Goal: Use online tool/utility: Utilize a website feature to perform a specific function

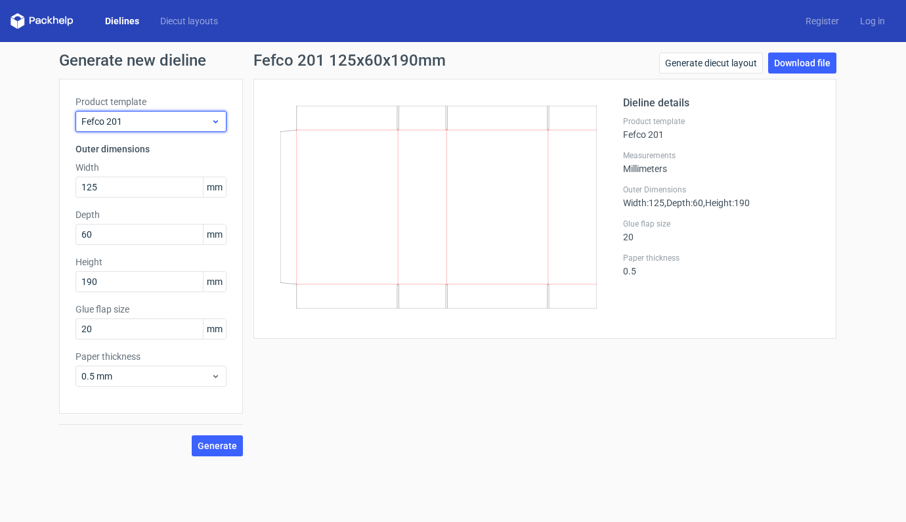
click at [211, 122] on icon at bounding box center [216, 121] width 10 height 11
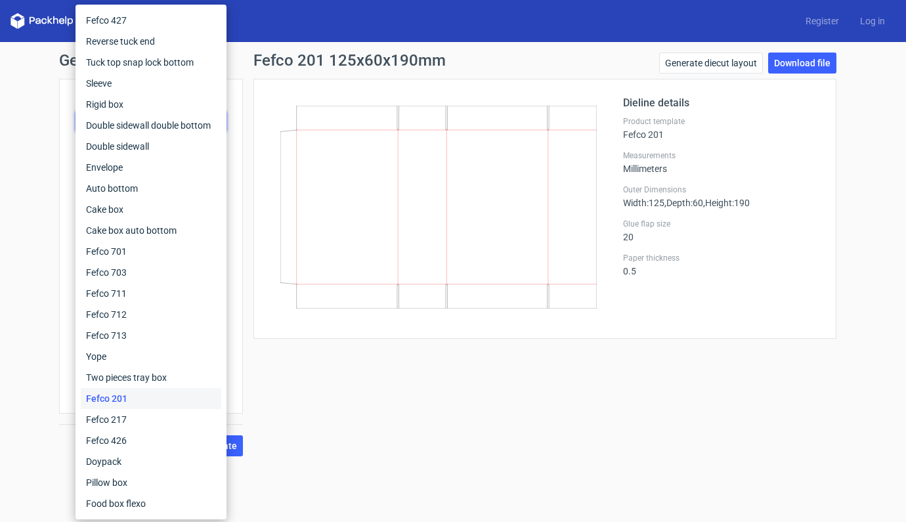
click at [291, 28] on div "Dielines Diecut layouts Register Log in" at bounding box center [453, 21] width 906 height 42
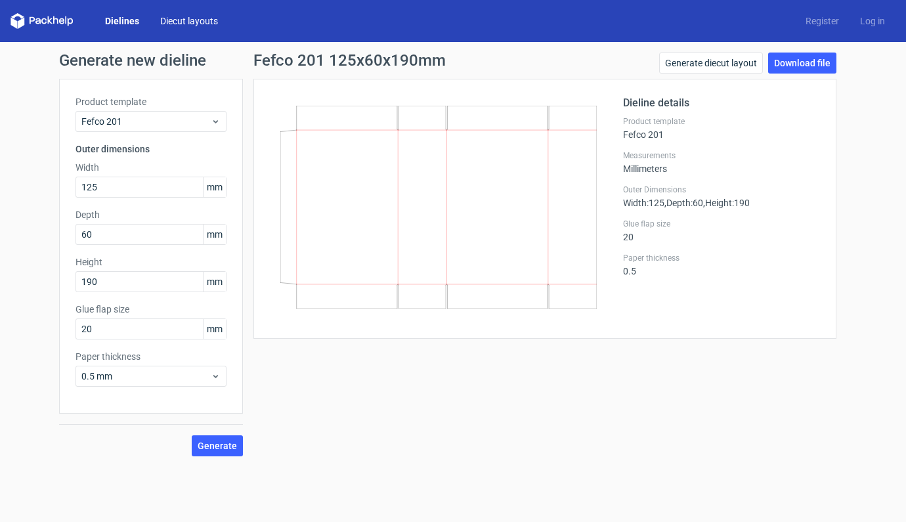
click at [186, 20] on link "Diecut layouts" at bounding box center [189, 20] width 79 height 13
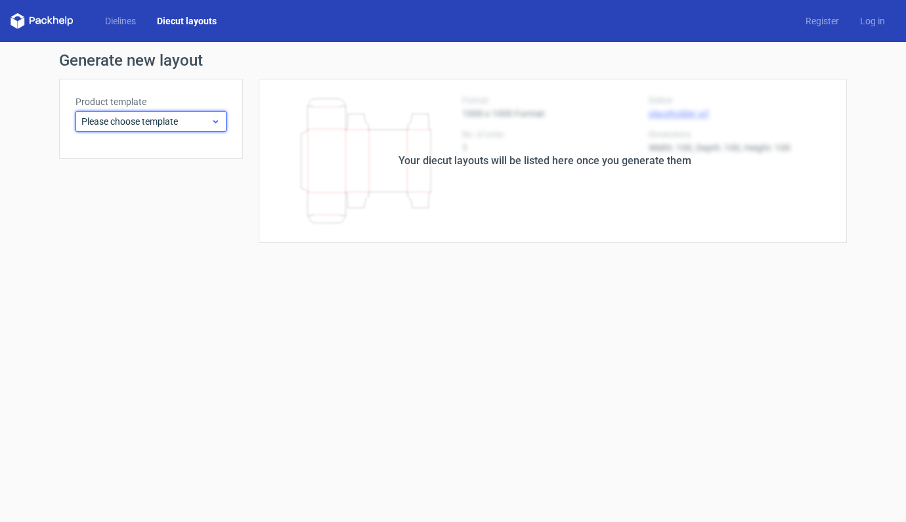
click at [213, 117] on icon at bounding box center [216, 121] width 10 height 11
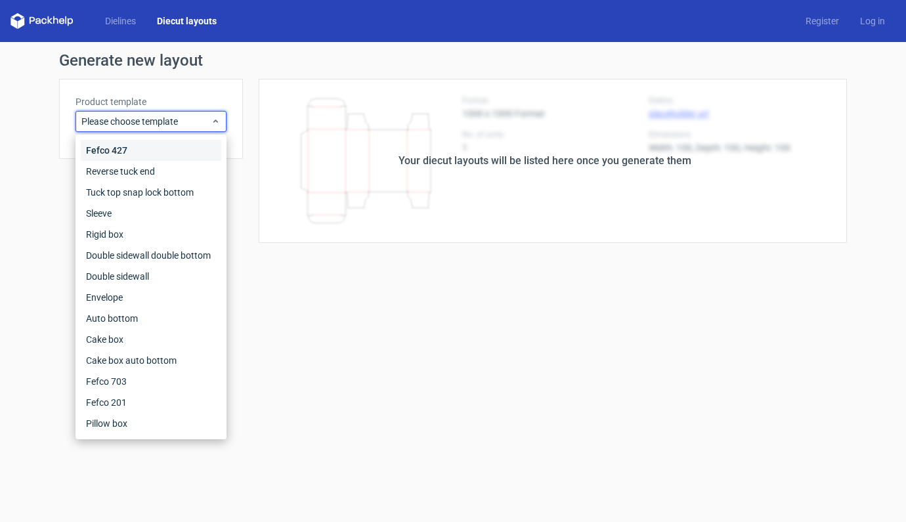
click at [108, 149] on div "Fefco 427" at bounding box center [151, 150] width 140 height 21
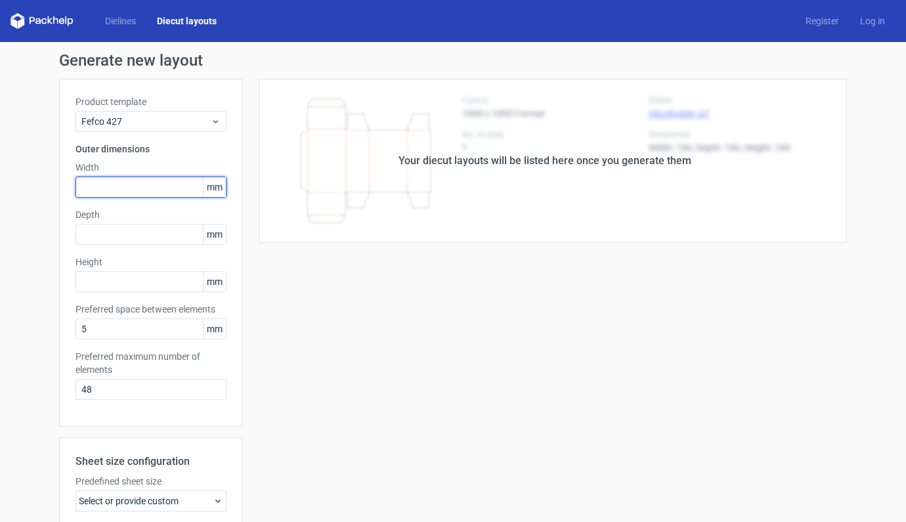
click at [144, 191] on input "text" at bounding box center [150, 187] width 151 height 21
type input "290"
click at [114, 247] on div "Product template Fefco 427 Outer dimensions Width 290 mm Depth mm Height mm Pre…" at bounding box center [151, 253] width 184 height 348
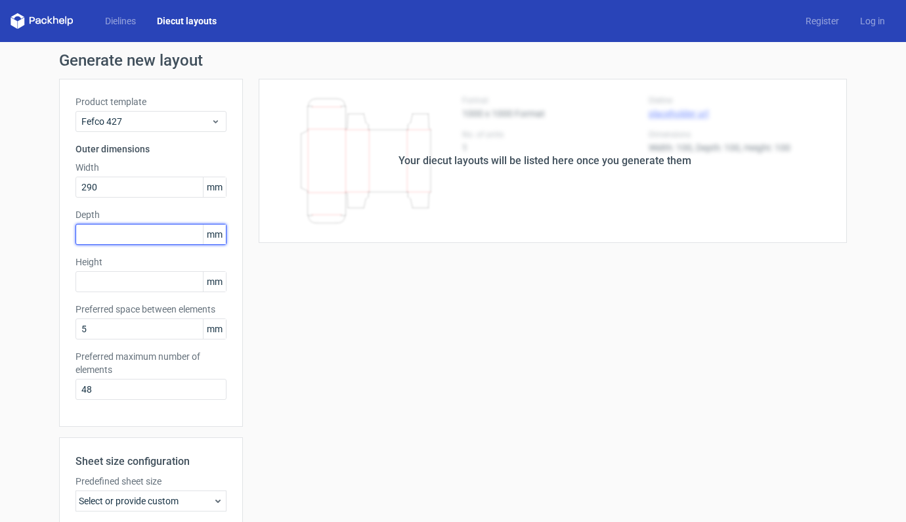
click at [115, 243] on input "text" at bounding box center [150, 234] width 151 height 21
type input "170"
type input "74"
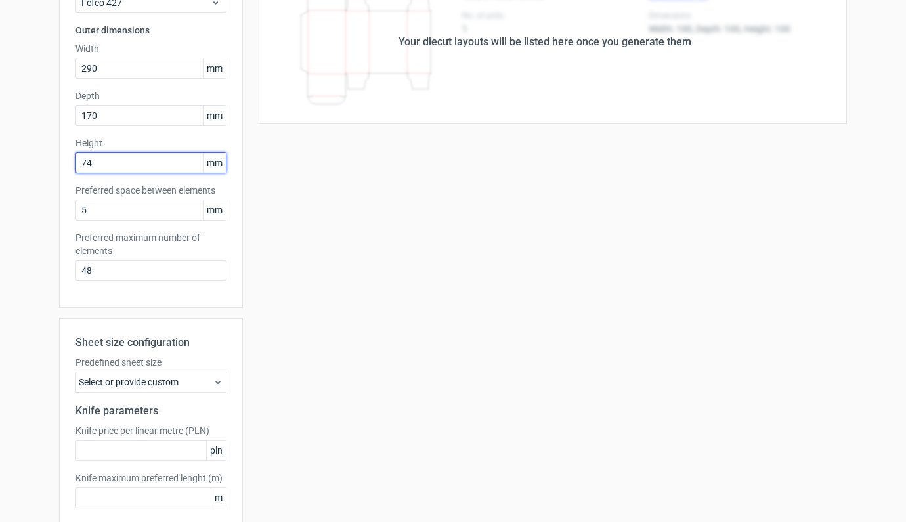
scroll to position [185, 0]
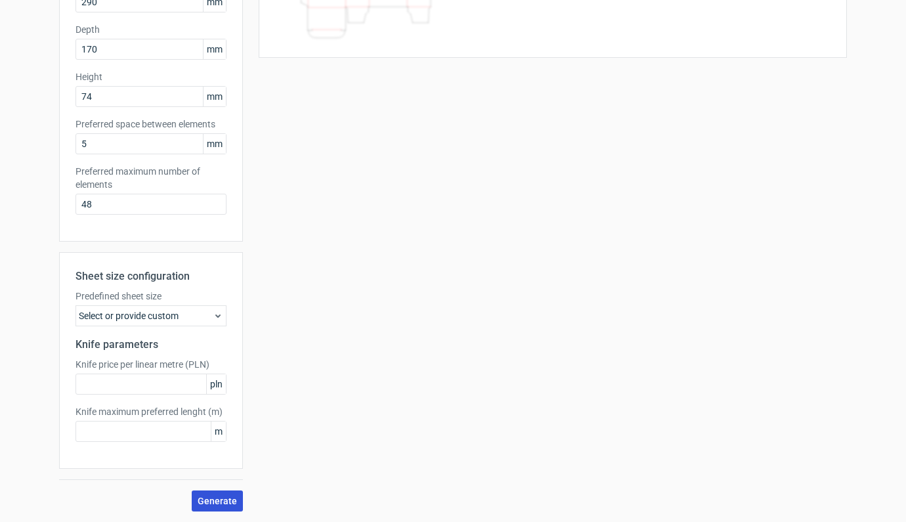
click at [202, 501] on span "Generate" at bounding box center [217, 500] width 39 height 9
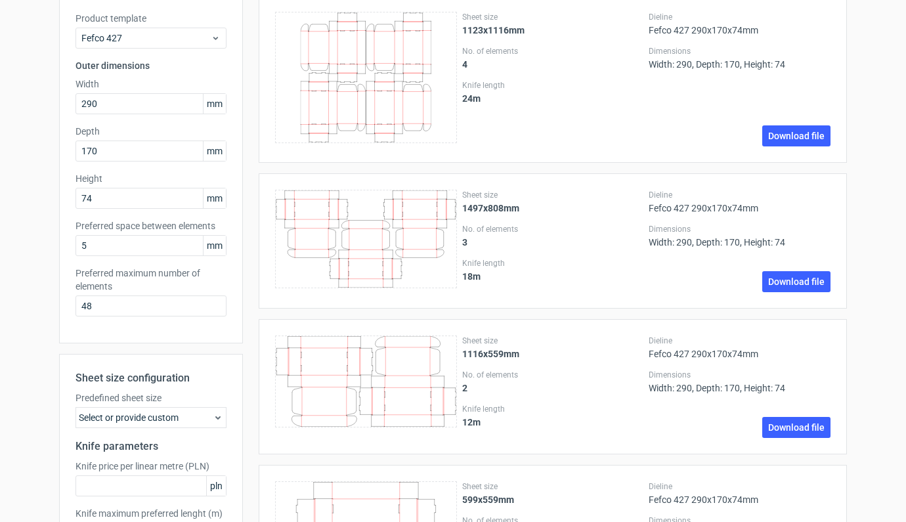
scroll to position [81, 0]
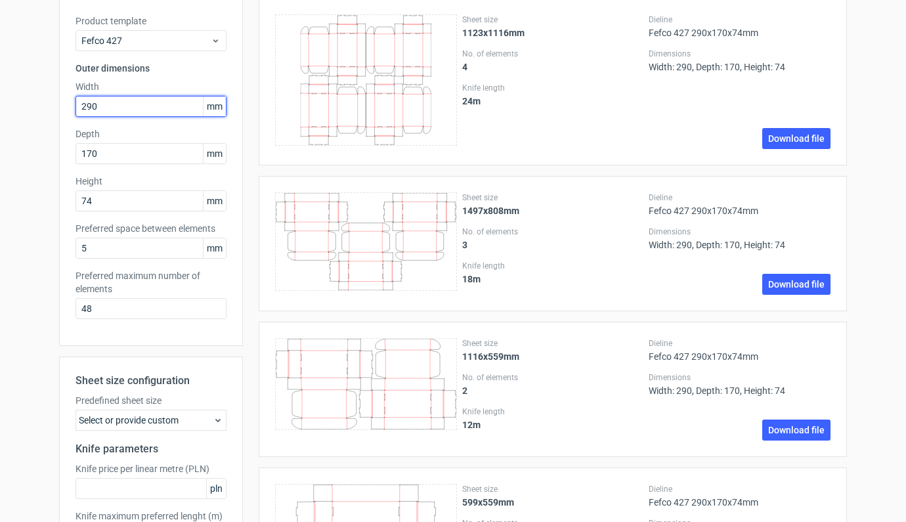
drag, startPoint x: 100, startPoint y: 107, endPoint x: 51, endPoint y: 108, distance: 49.2
click at [51, 108] on div "Generate new layout Product template Fefco 427 Outer dimensions Width 290 mm De…" at bounding box center [453, 308] width 906 height 694
type input "216"
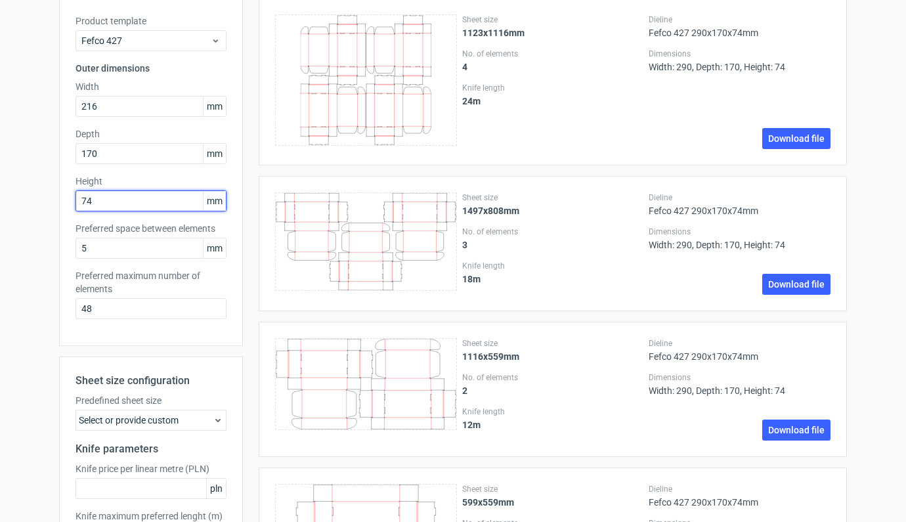
drag, startPoint x: 108, startPoint y: 200, endPoint x: 43, endPoint y: 203, distance: 65.0
click at [43, 203] on div "Generate new layout Product template Fefco 427 Outer dimensions Width 216 mm De…" at bounding box center [453, 308] width 906 height 694
type input "113"
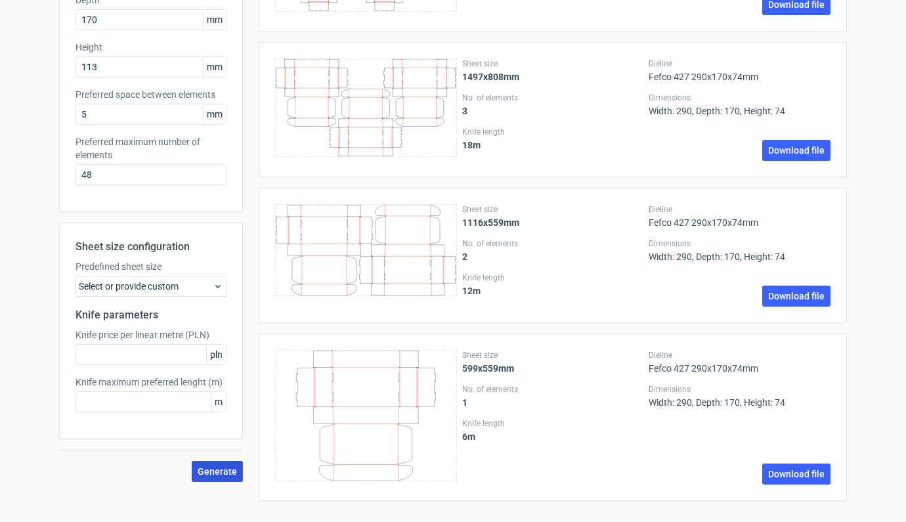
click at [217, 467] on span "Generate" at bounding box center [217, 471] width 39 height 9
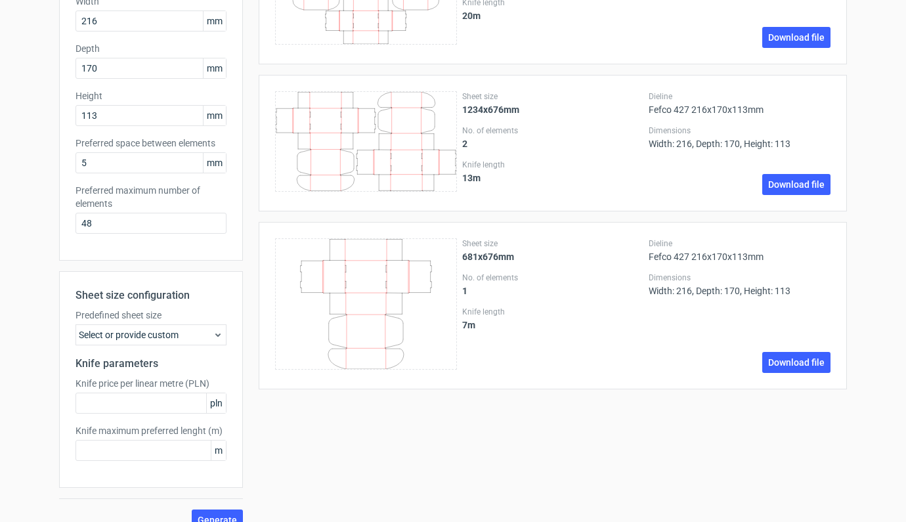
scroll to position [184, 0]
